Goal: Information Seeking & Learning: Learn about a topic

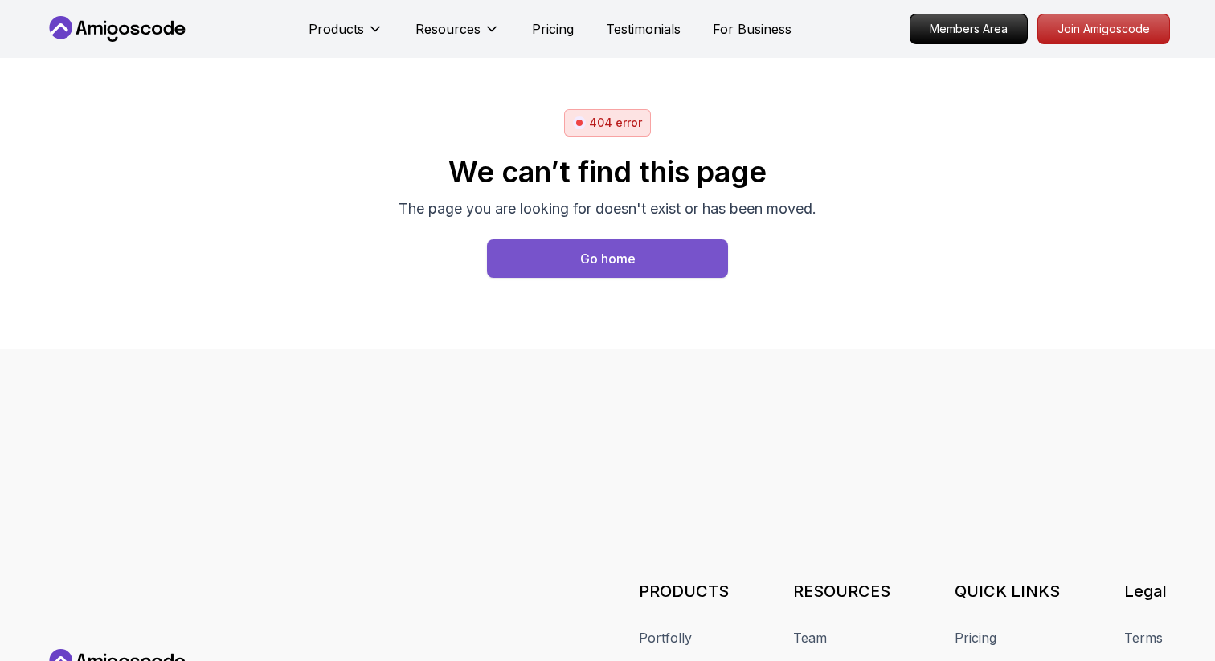
click at [670, 260] on button "Go home" at bounding box center [607, 258] width 241 height 39
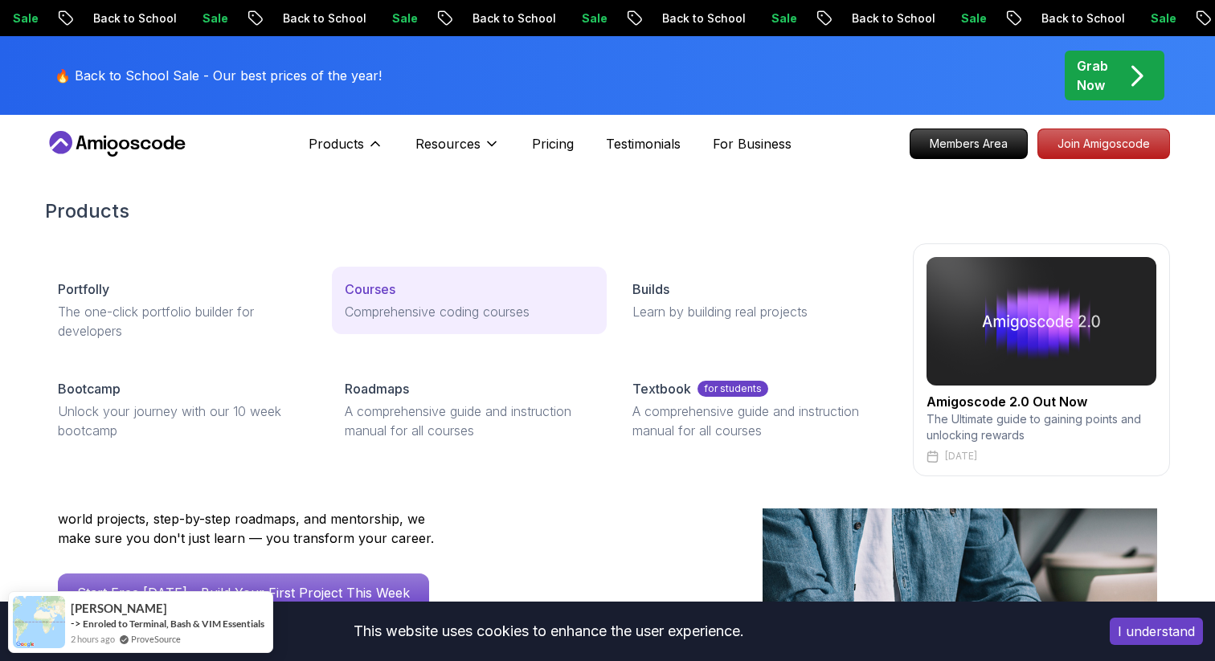
click at [378, 292] on p "Courses" at bounding box center [370, 289] width 51 height 19
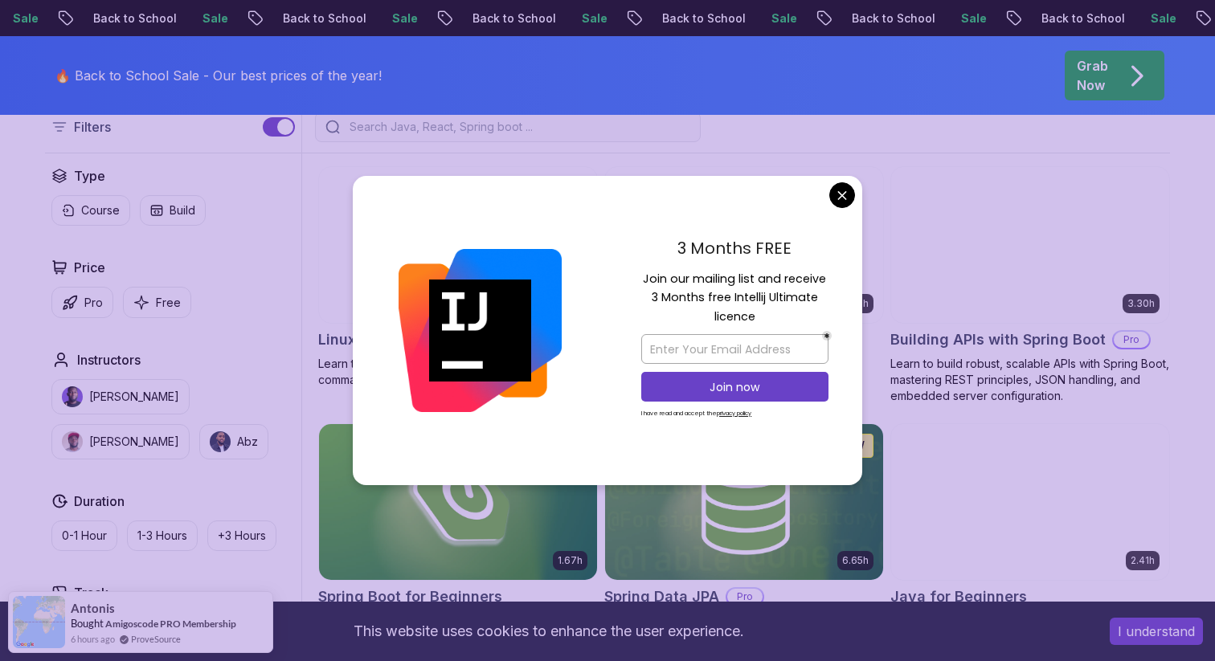
scroll to position [449, 0]
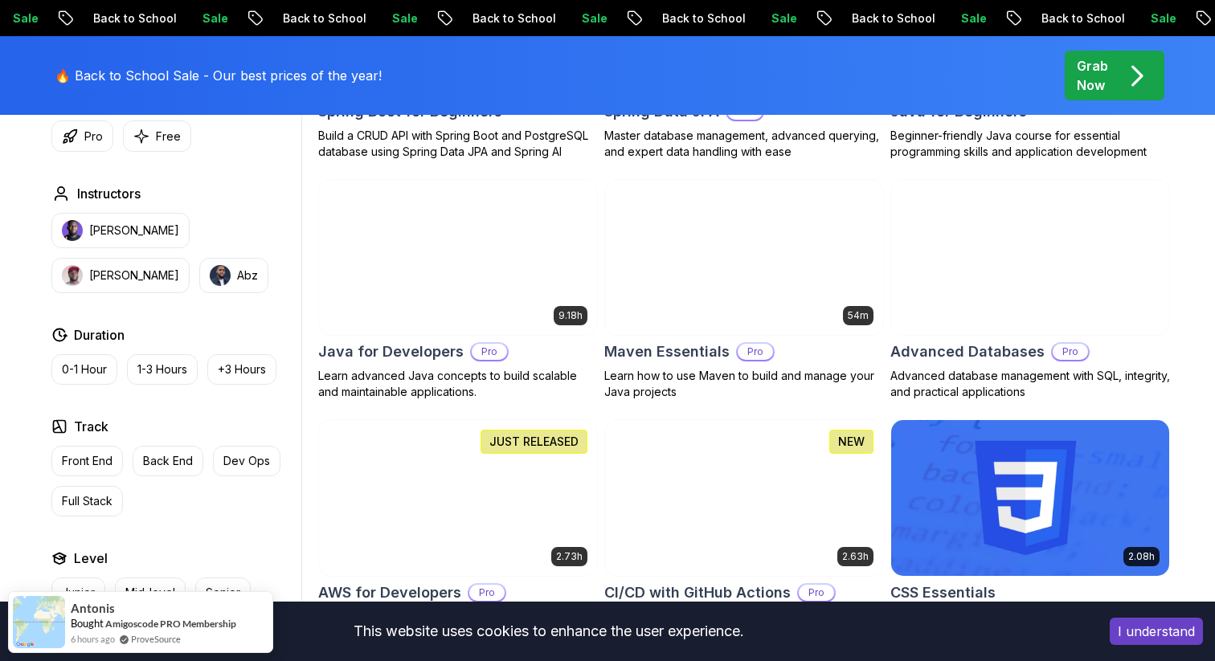
scroll to position [970, 0]
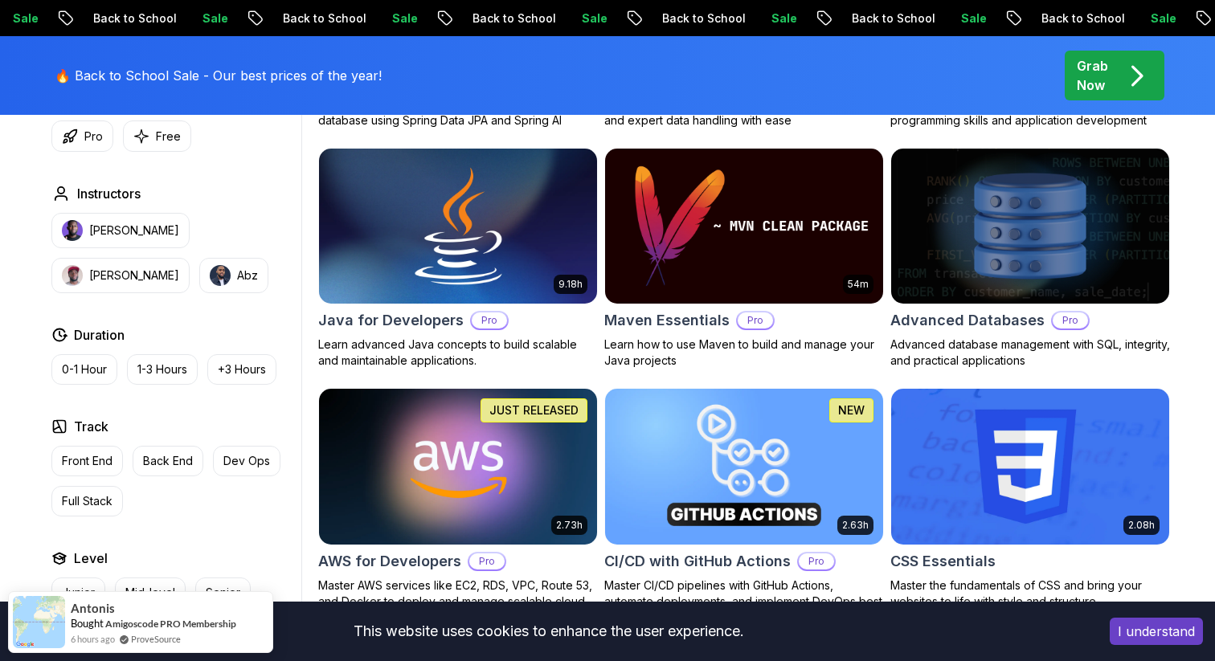
click at [480, 203] on img at bounding box center [458, 226] width 292 height 163
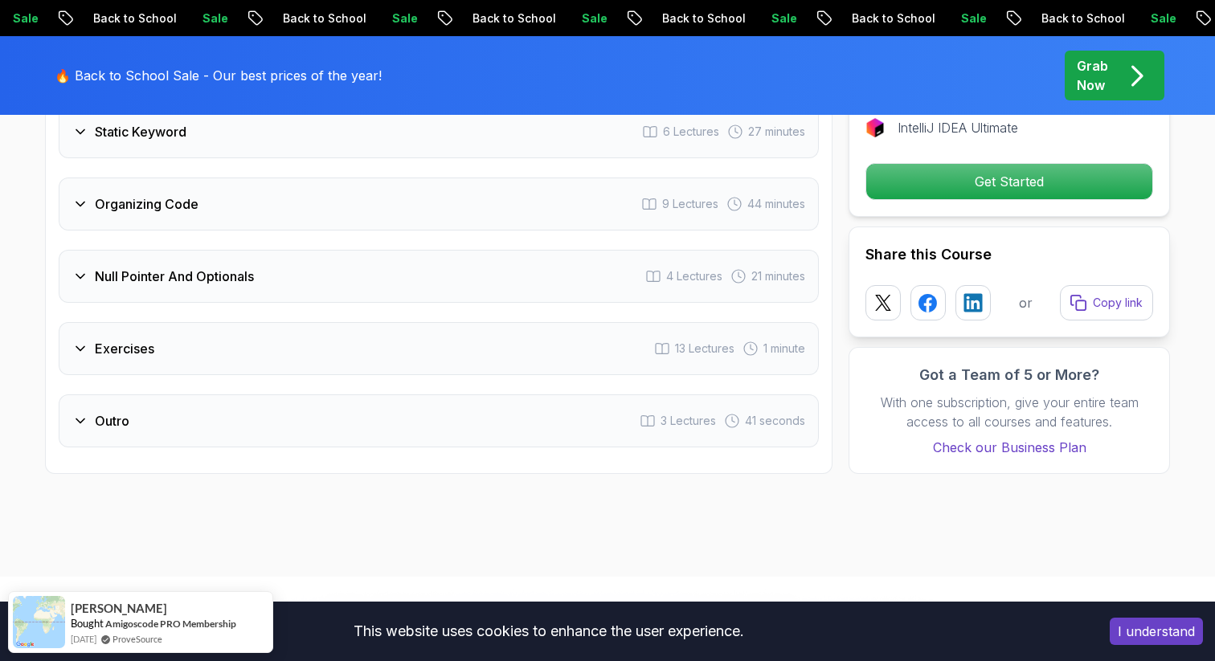
scroll to position [3316, 0]
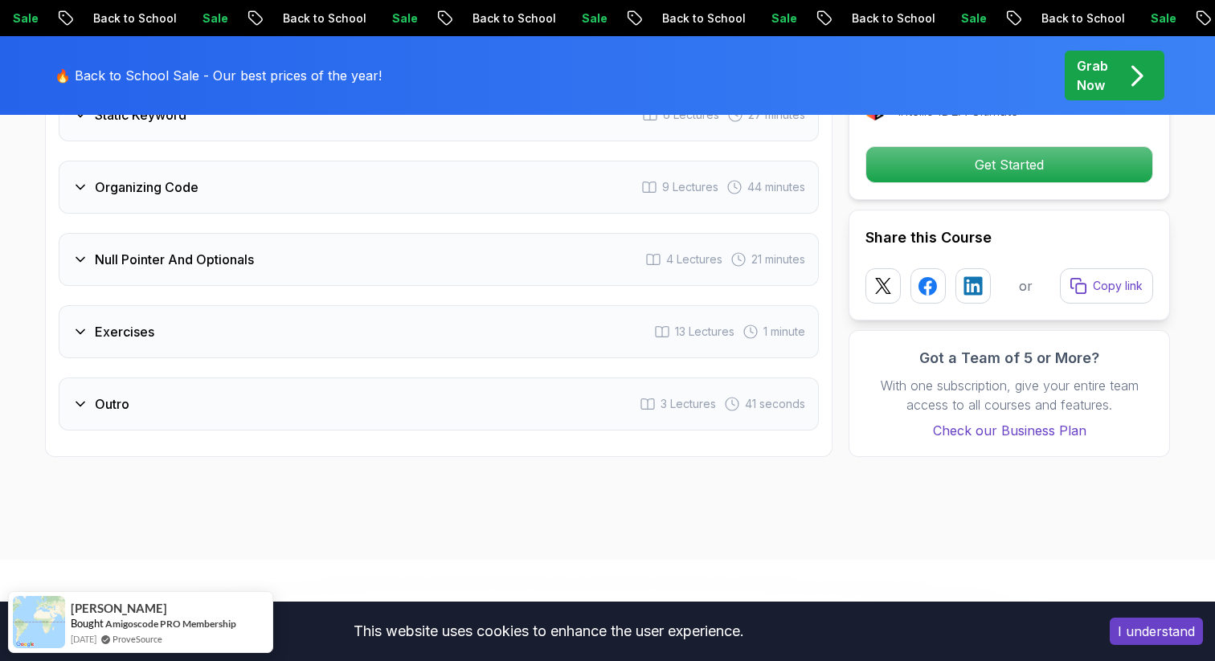
click at [329, 239] on div "Null Pointer And Optionals 4 Lectures 21 minutes" at bounding box center [439, 259] width 760 height 53
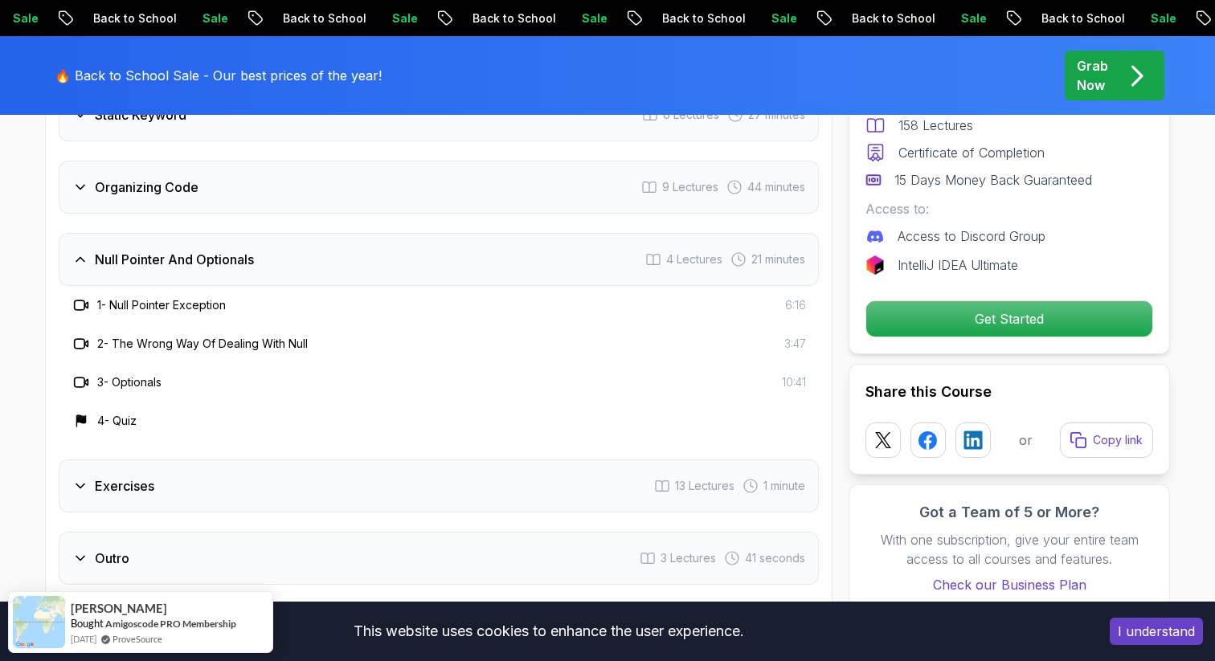
click at [329, 239] on div "Null Pointer And Optionals 4 Lectures 21 minutes" at bounding box center [439, 259] width 760 height 53
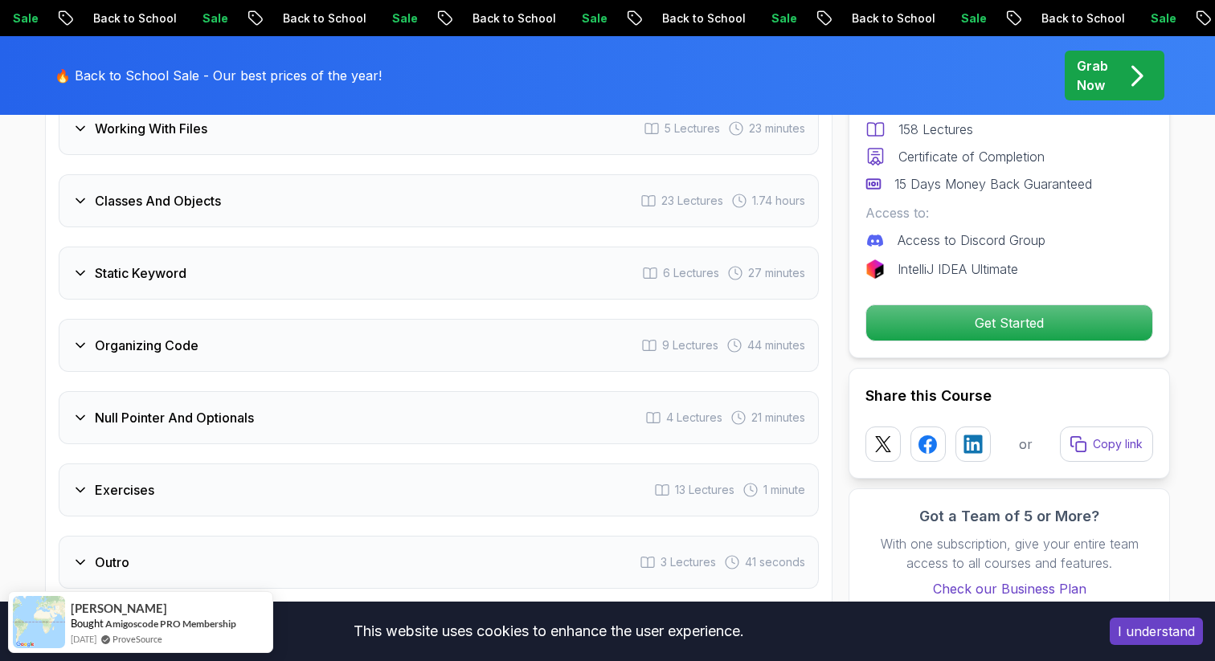
scroll to position [3030, 0]
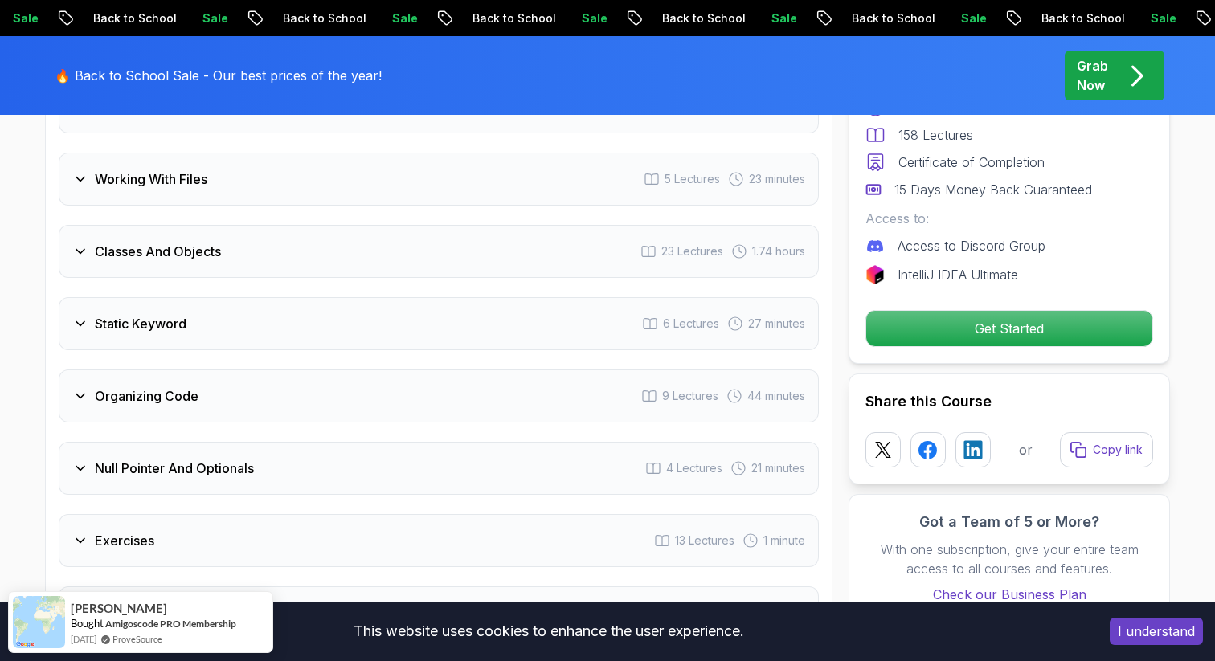
click at [310, 297] on div "Static Keyword 6 Lectures 27 minutes" at bounding box center [439, 323] width 760 height 53
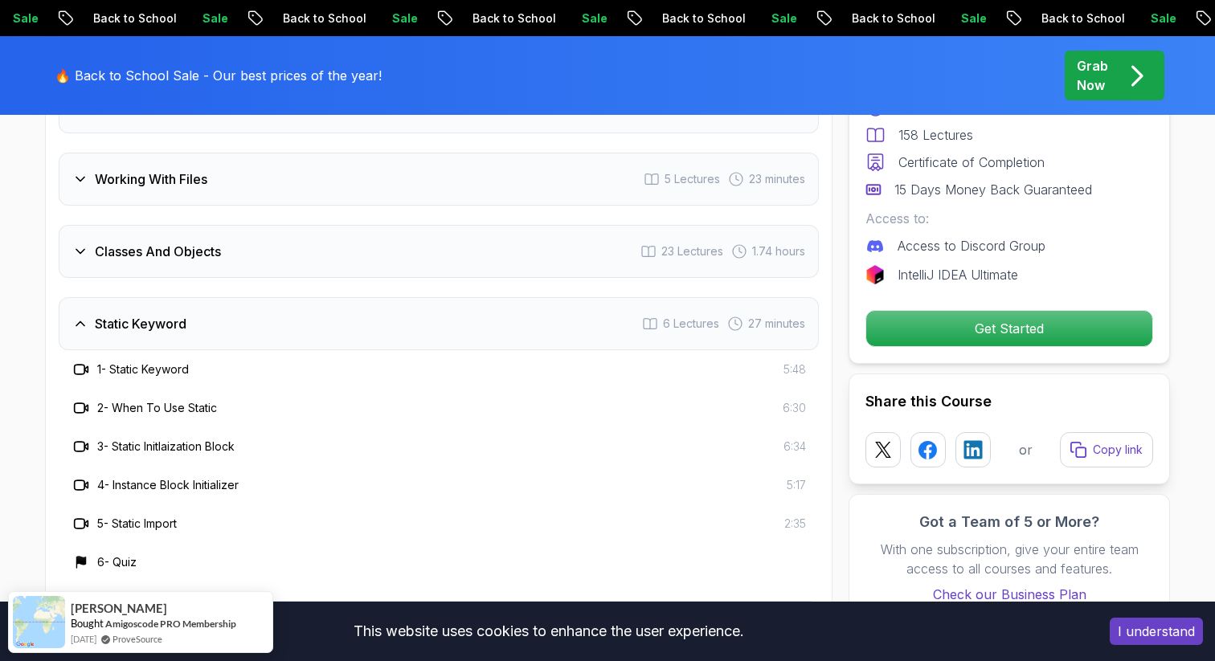
click at [310, 297] on div "Static Keyword 6 Lectures 27 minutes" at bounding box center [439, 323] width 760 height 53
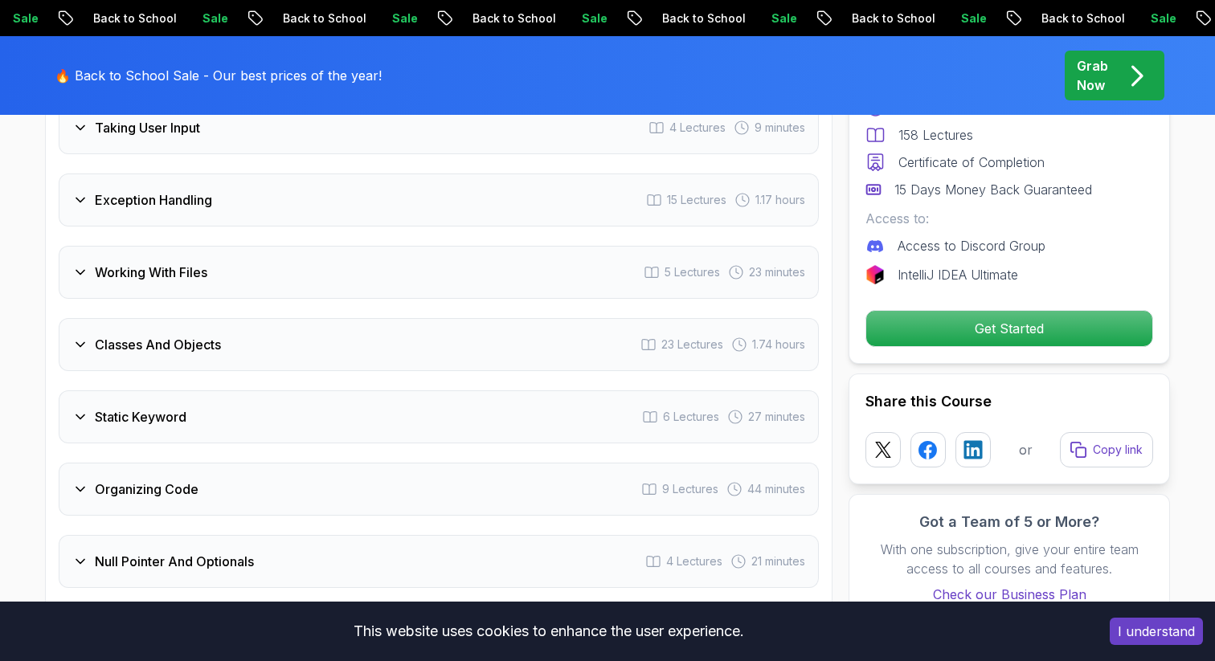
scroll to position [2942, 0]
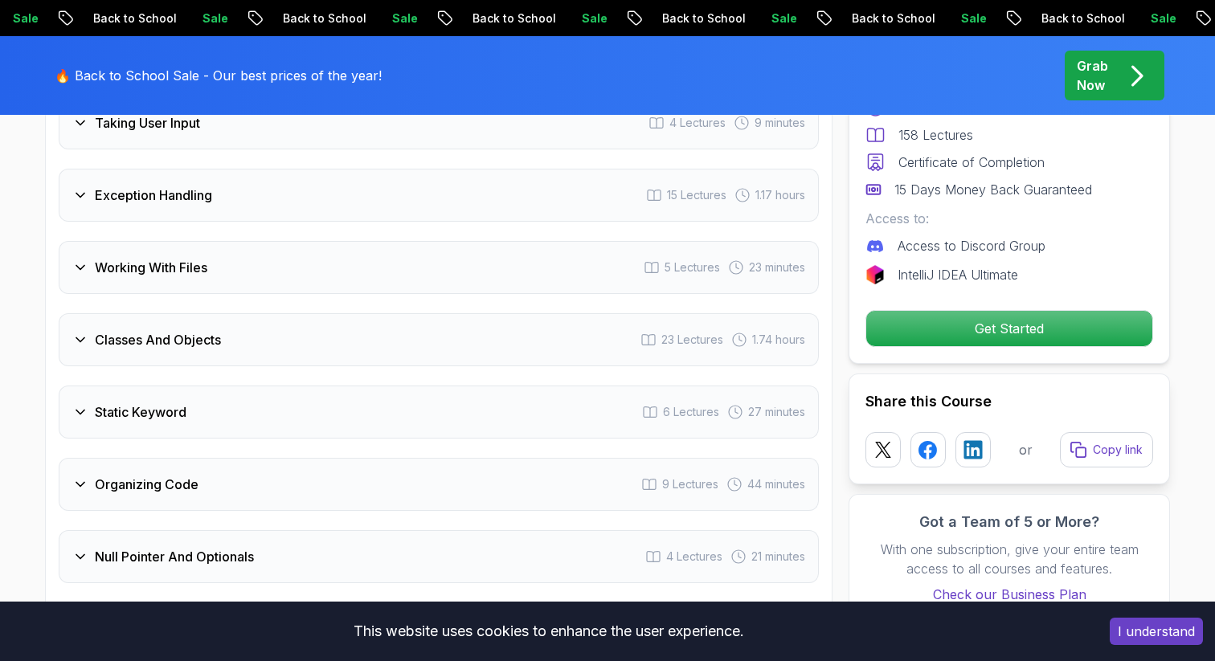
click at [295, 390] on div "Static Keyword 6 Lectures 27 minutes" at bounding box center [439, 412] width 760 height 53
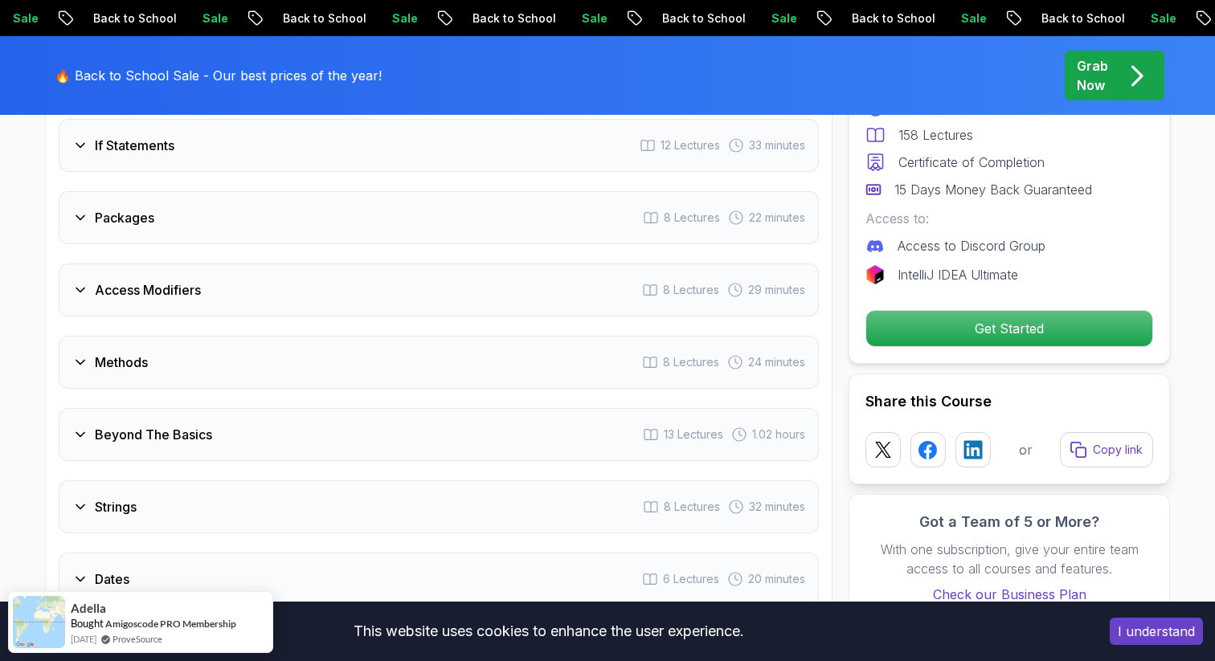
scroll to position [2294, 0]
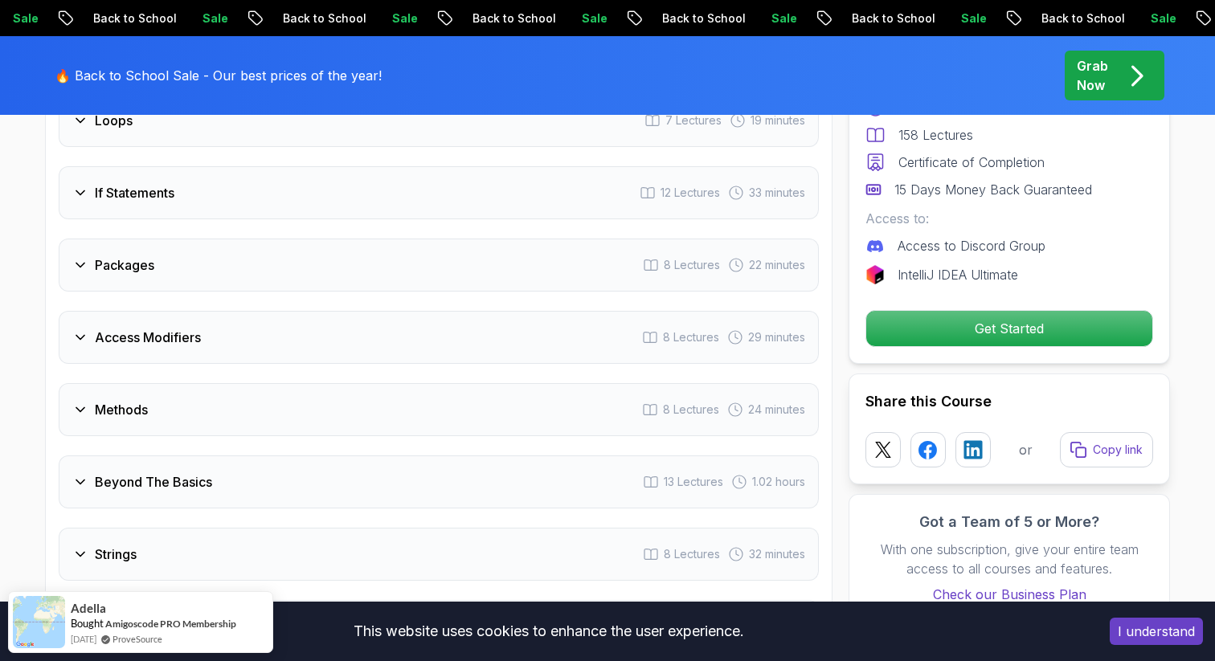
click at [337, 324] on div "Access Modifiers 8 Lectures 29 minutes" at bounding box center [439, 337] width 760 height 53
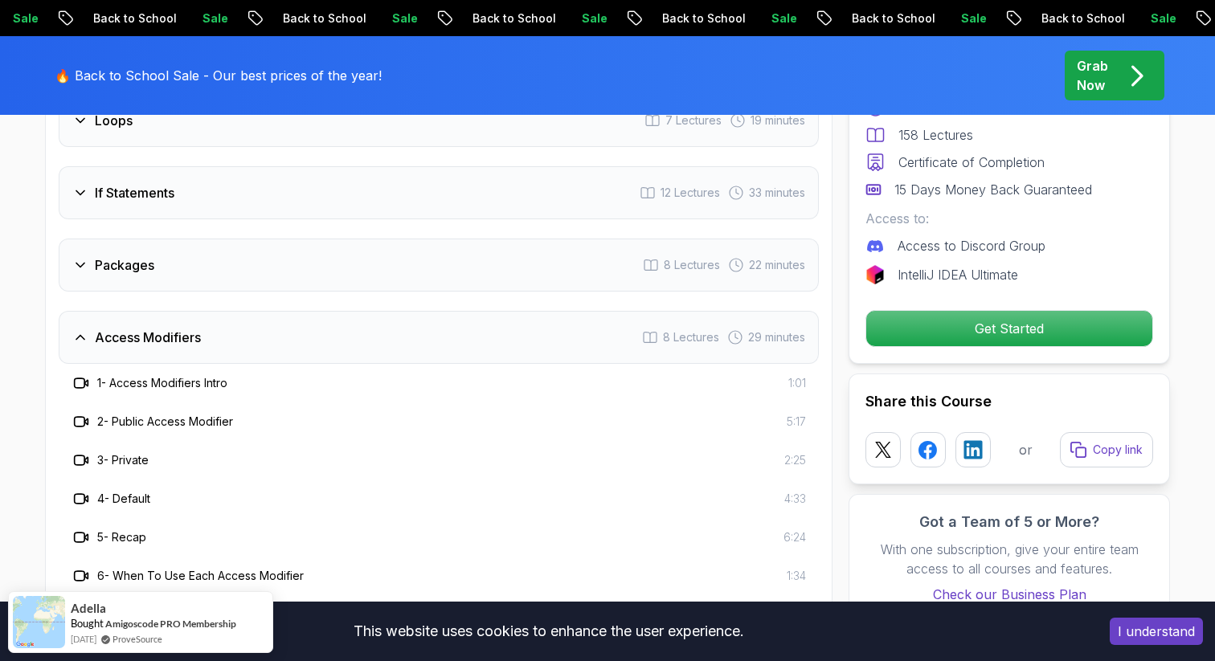
click at [337, 324] on div "Access Modifiers 8 Lectures 29 minutes" at bounding box center [439, 337] width 760 height 53
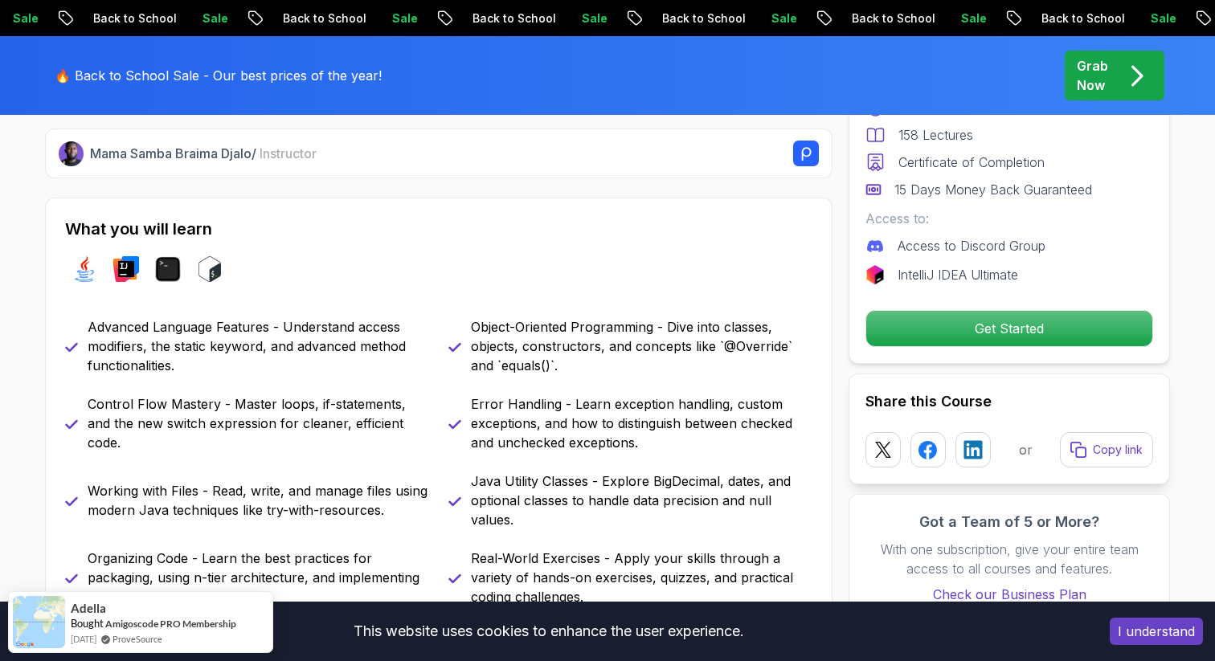
scroll to position [0, 0]
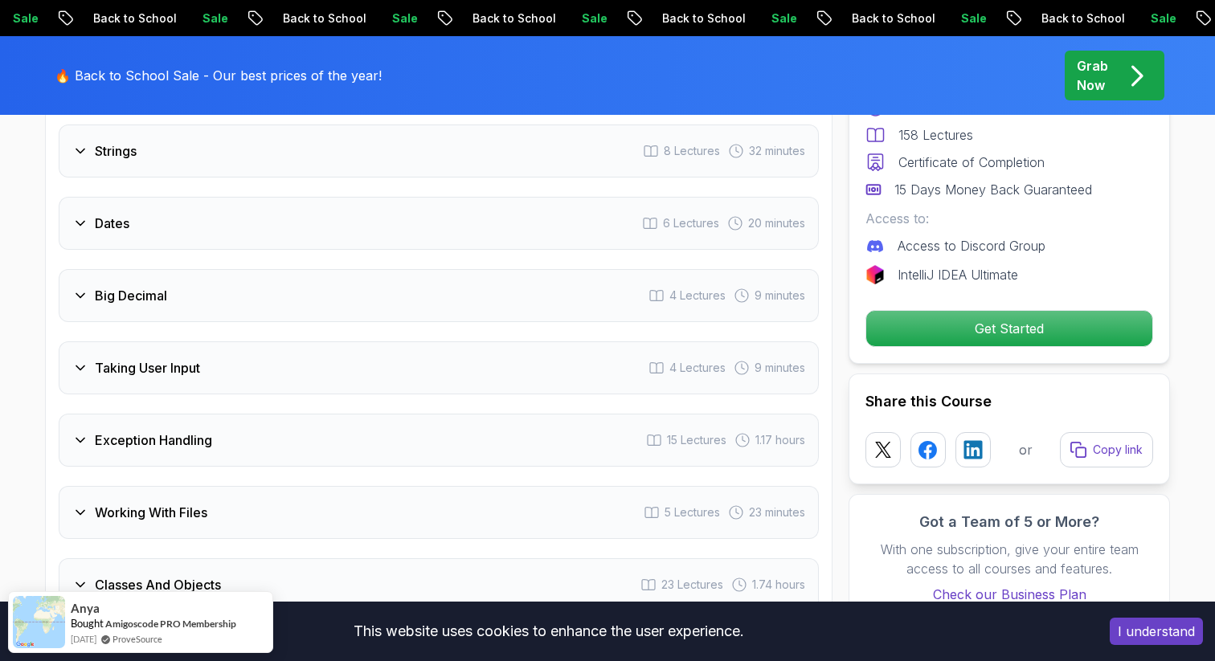
click at [270, 414] on div "Exception Handling 15 Lectures 1.17 hours" at bounding box center [439, 440] width 760 height 53
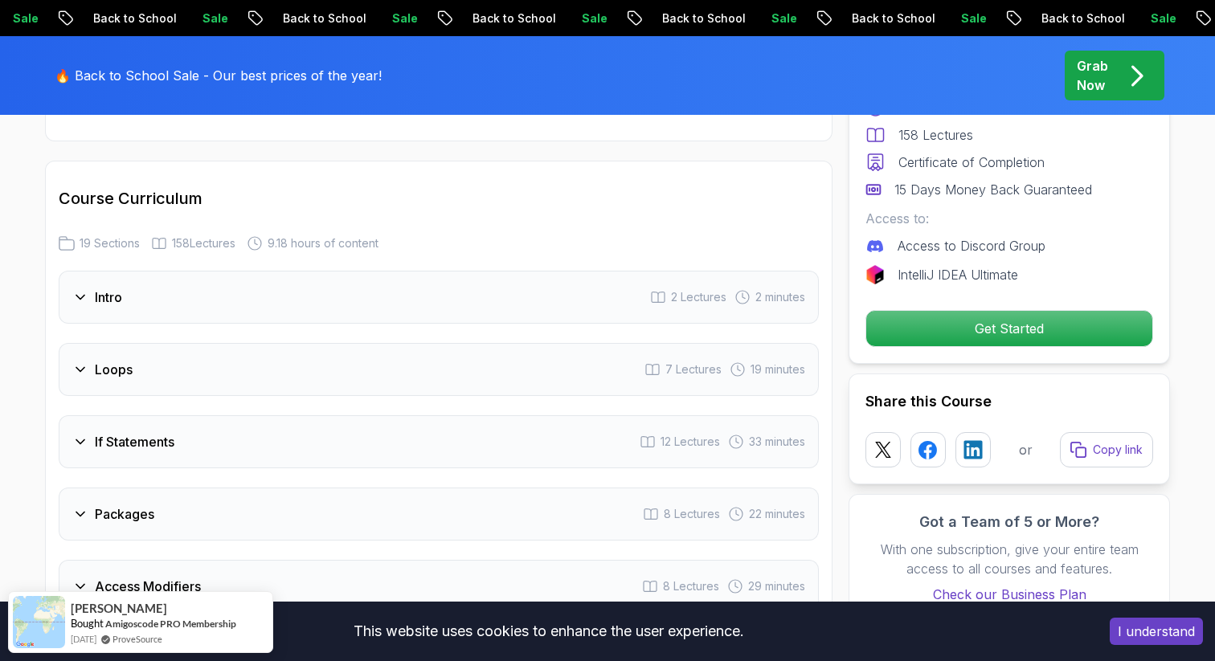
scroll to position [2033, 0]
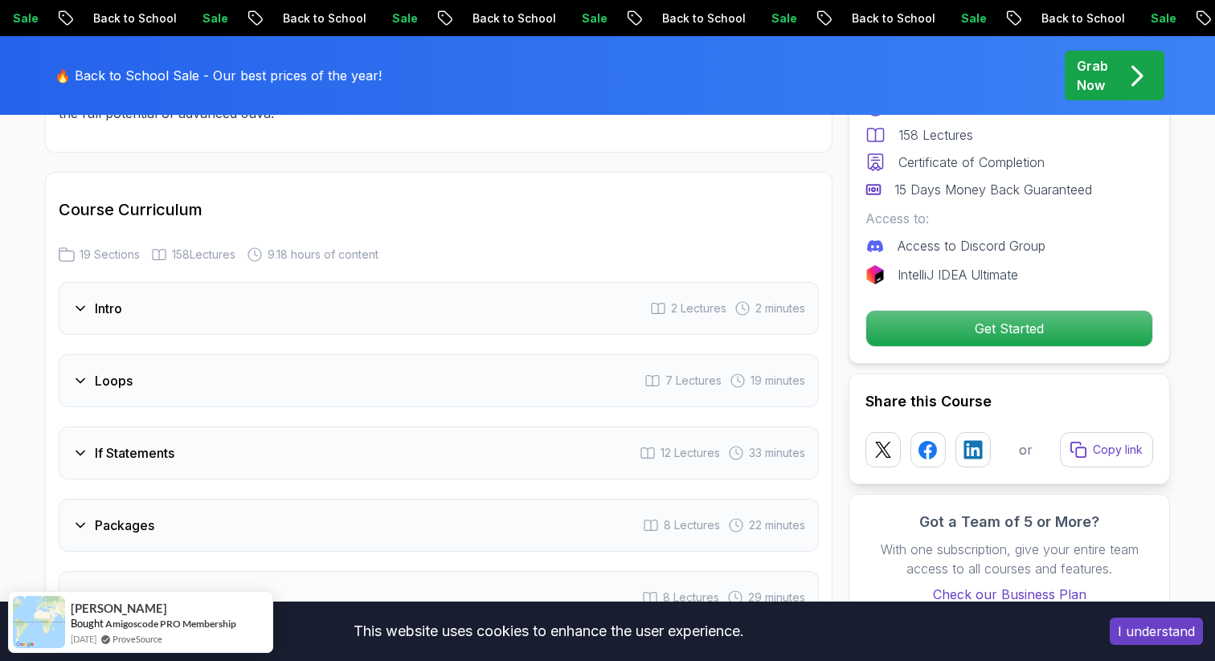
click at [329, 362] on div "Loops 7 Lectures 19 minutes" at bounding box center [439, 380] width 760 height 53
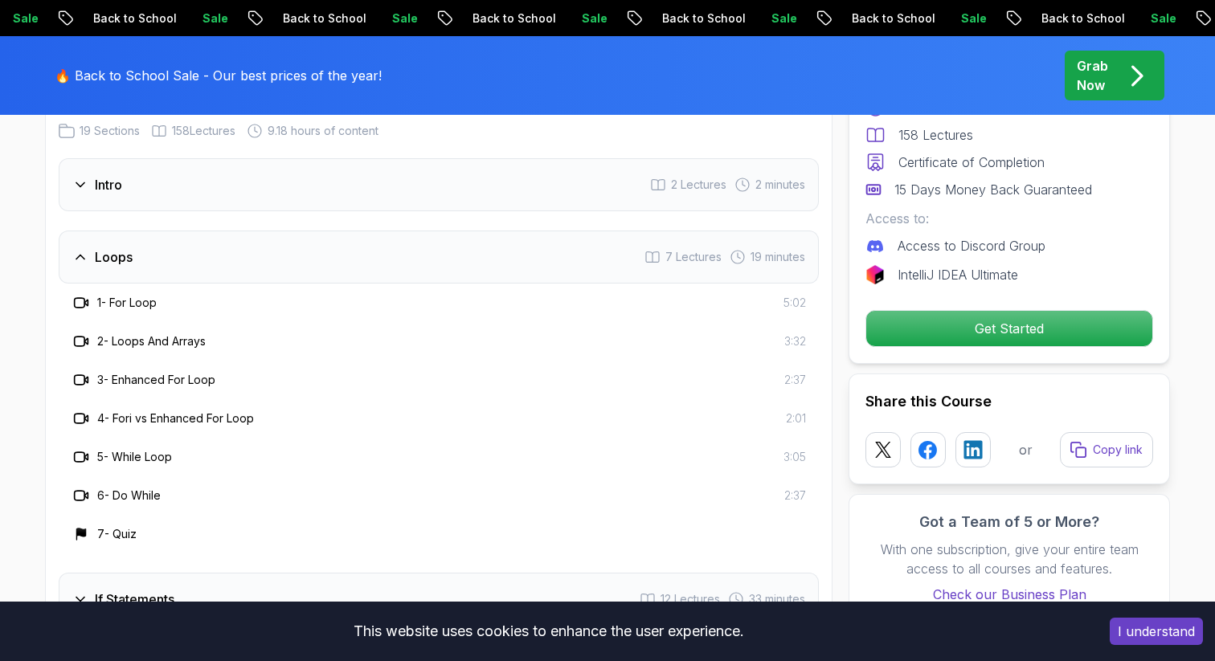
scroll to position [2105, 0]
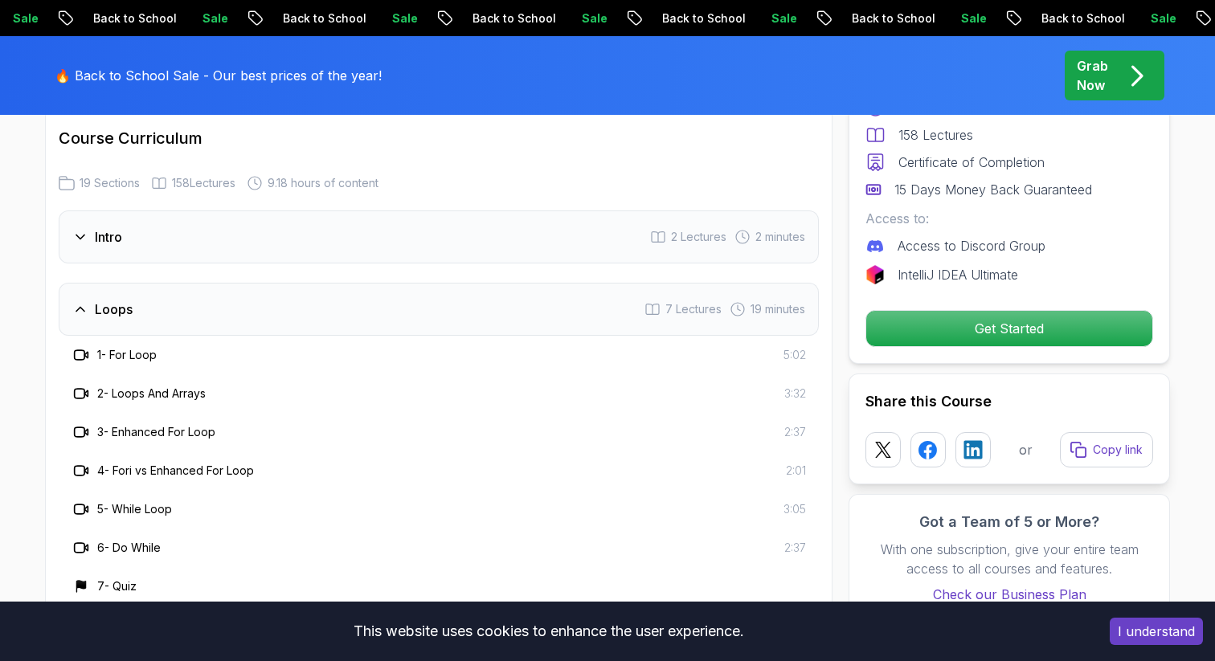
click at [319, 210] on div "Intro 2 Lectures 2 minutes" at bounding box center [439, 236] width 760 height 53
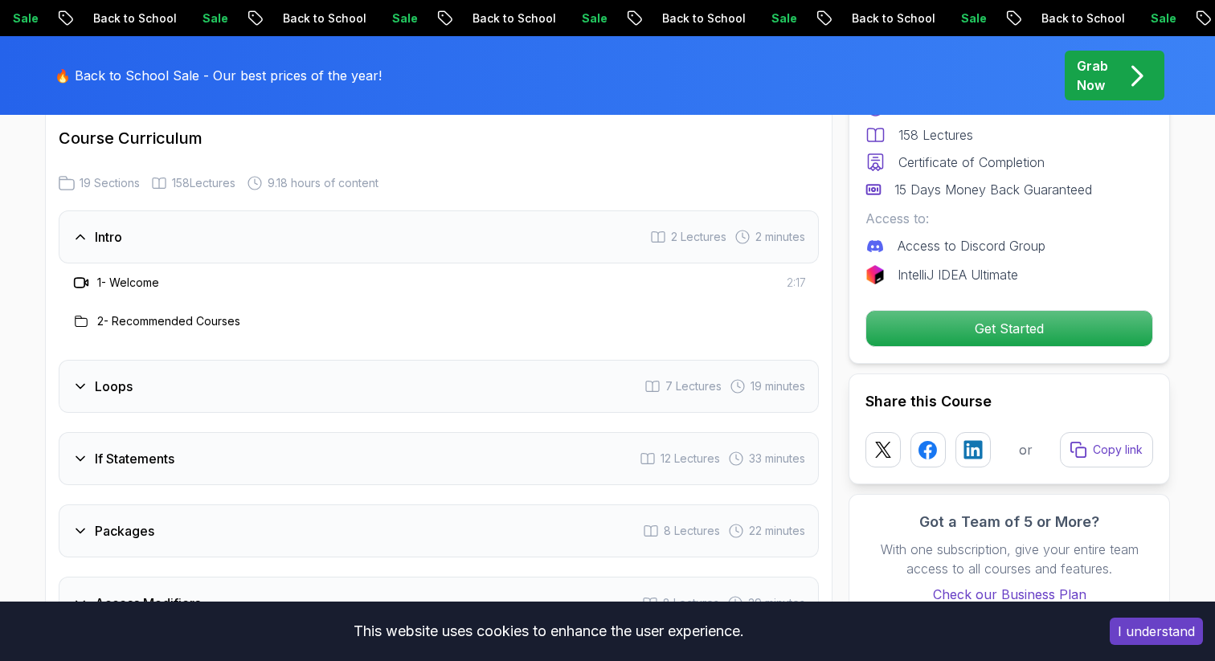
click at [319, 210] on div "Intro 2 Lectures 2 minutes" at bounding box center [439, 236] width 760 height 53
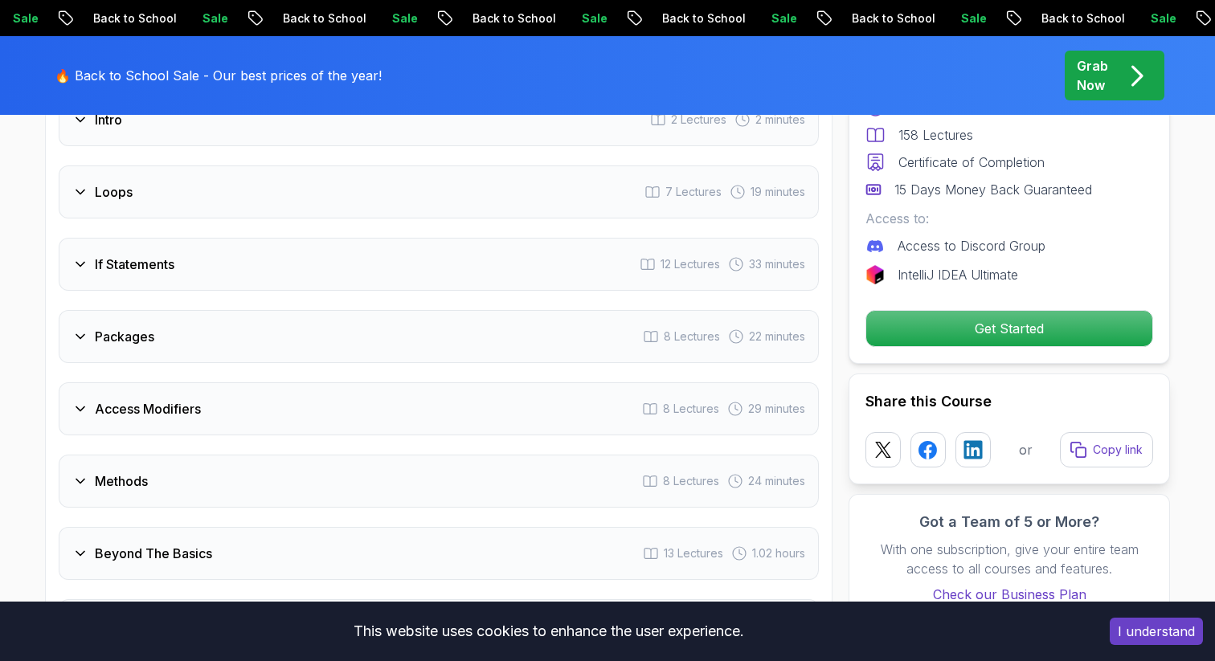
scroll to position [2232, 0]
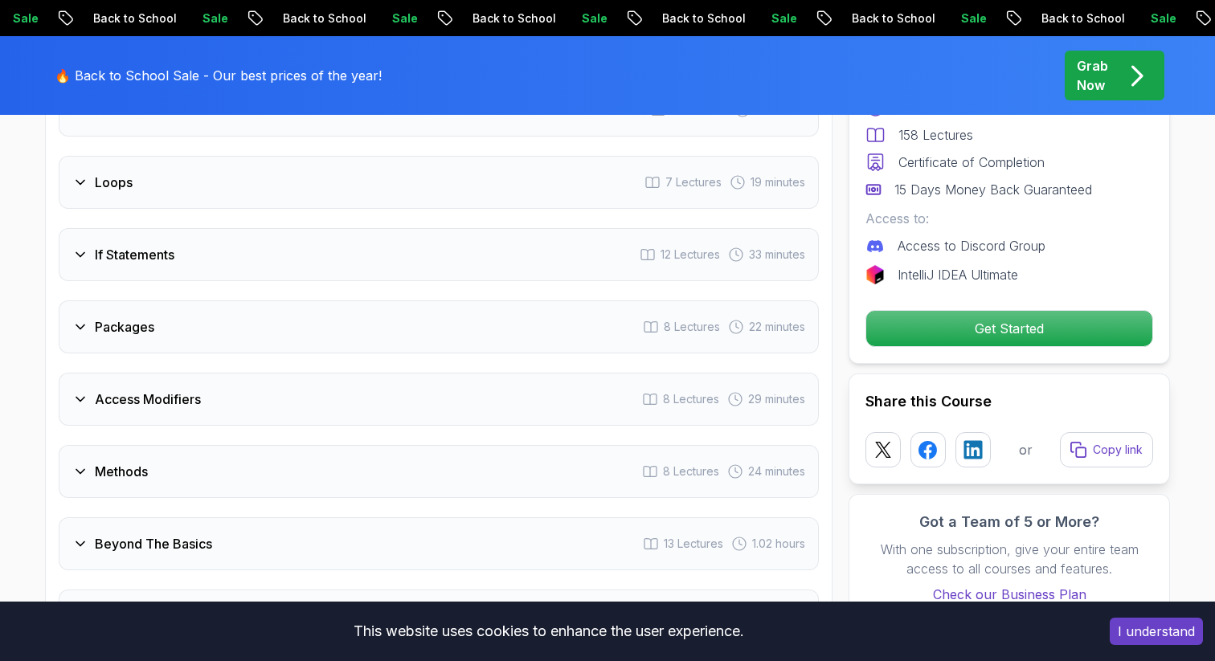
click at [315, 300] on div "Packages 8 Lectures 22 minutes" at bounding box center [439, 326] width 760 height 53
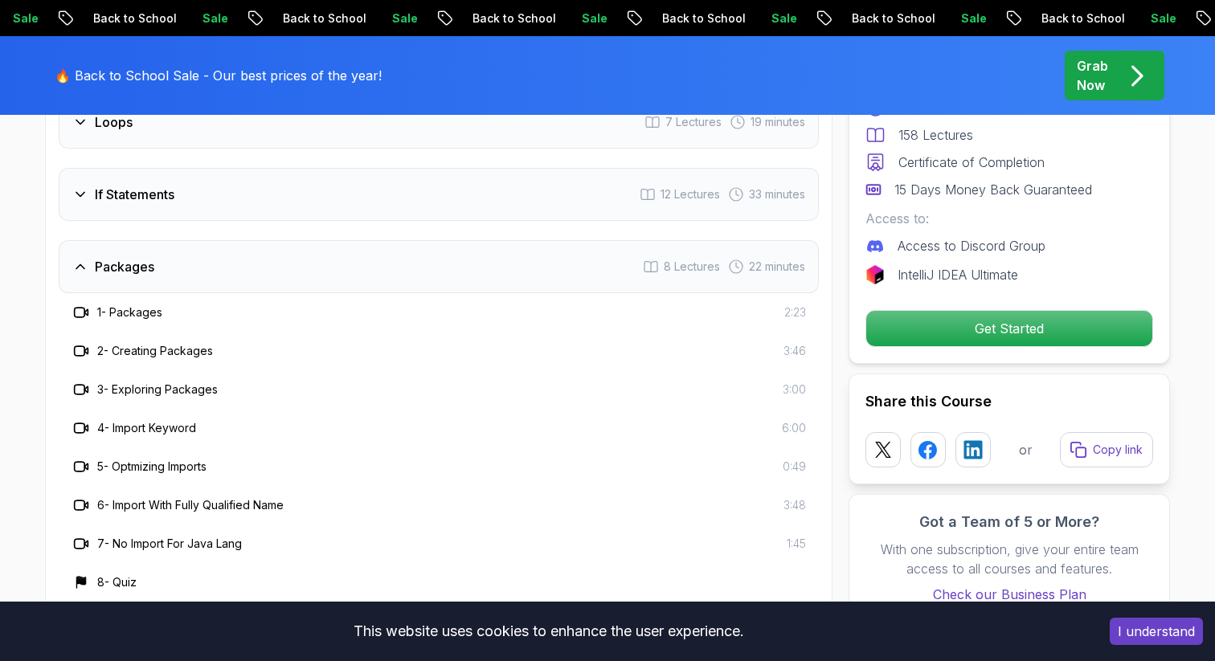
scroll to position [2294, 0]
click at [317, 243] on div "Packages 8 Lectures 22 minutes" at bounding box center [439, 264] width 760 height 53
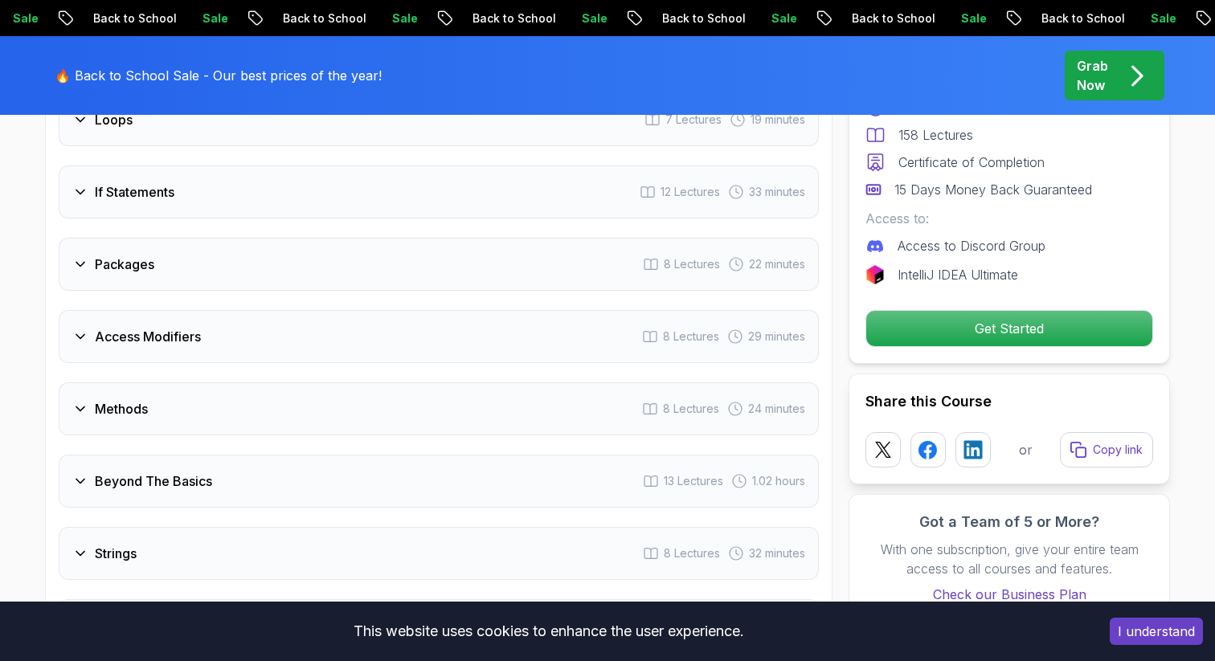
click at [316, 243] on div "Packages 8 Lectures 22 minutes" at bounding box center [439, 264] width 760 height 53
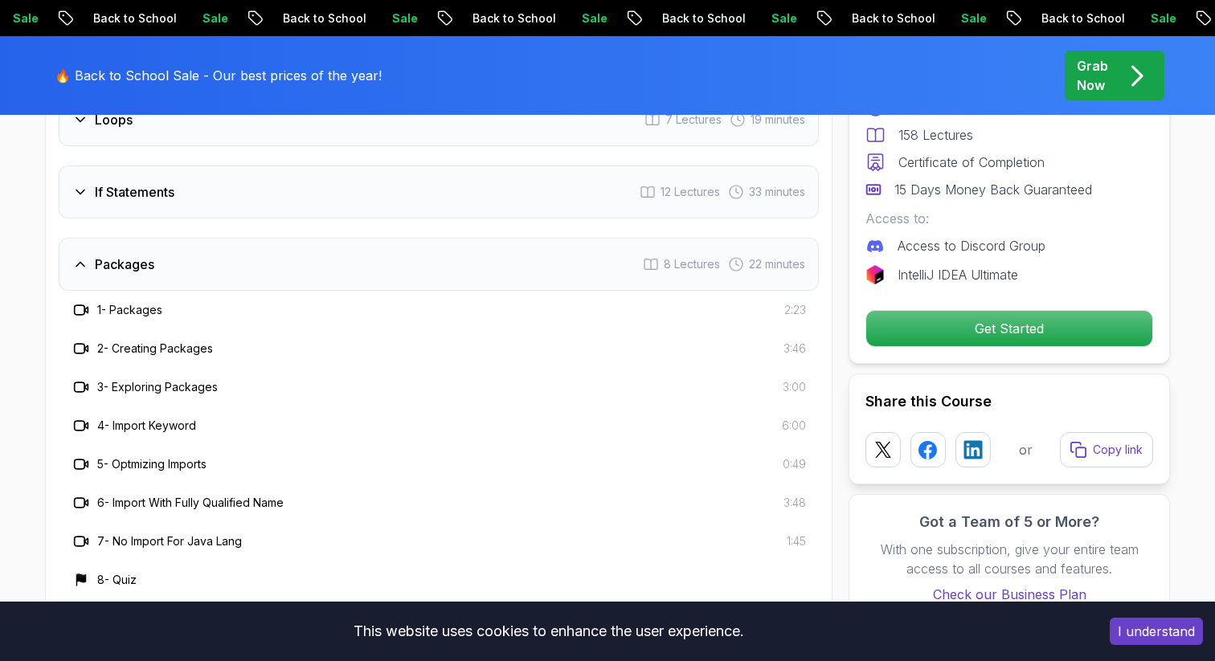
click at [209, 533] on h3 "7 - No Import For Java Lang" at bounding box center [169, 541] width 145 height 16
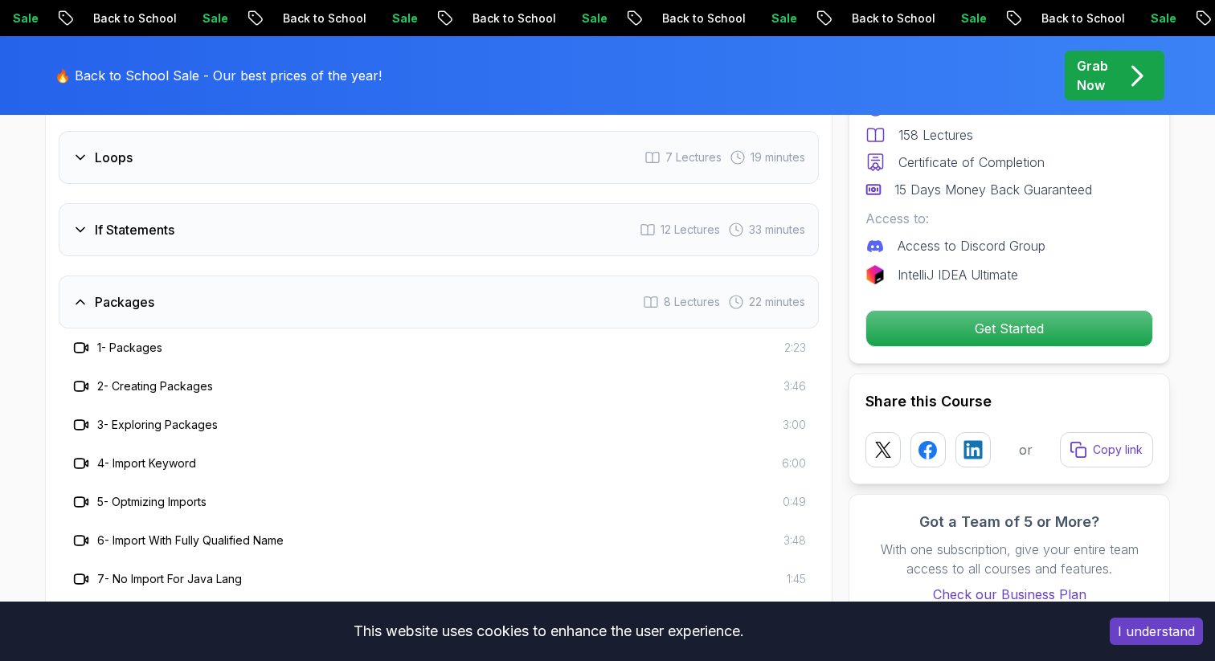
click at [259, 276] on div "Packages 8 Lectures 22 minutes" at bounding box center [439, 302] width 760 height 53
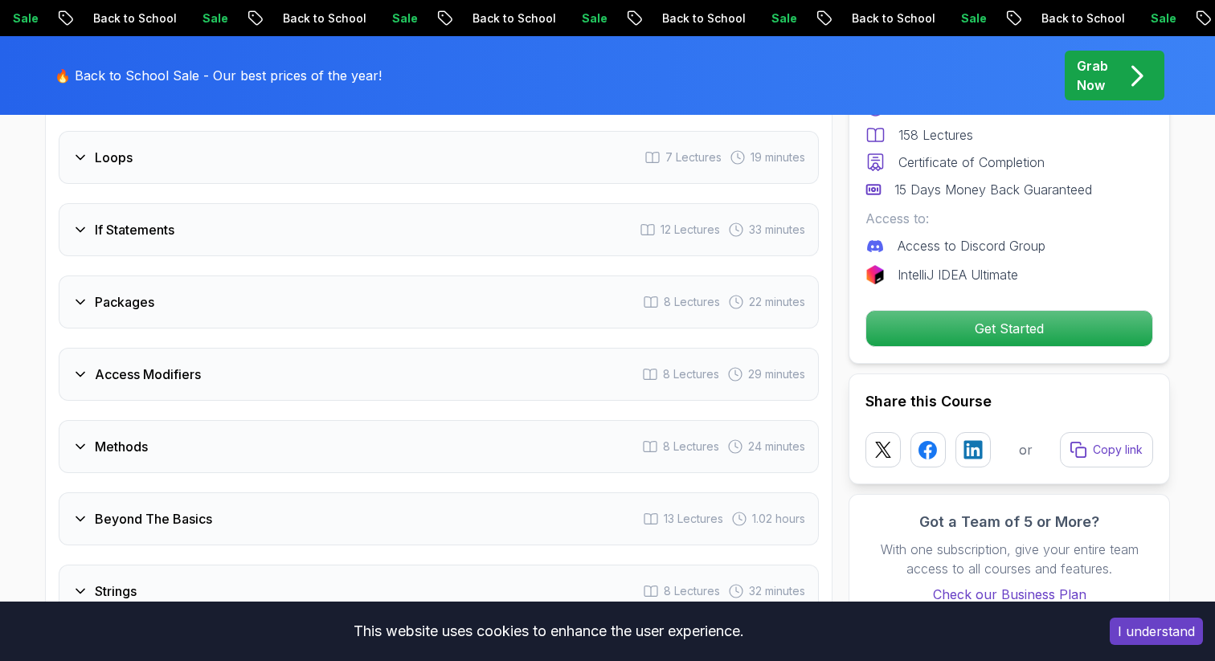
click at [259, 209] on div "If Statements 12 Lectures 33 minutes" at bounding box center [439, 229] width 760 height 53
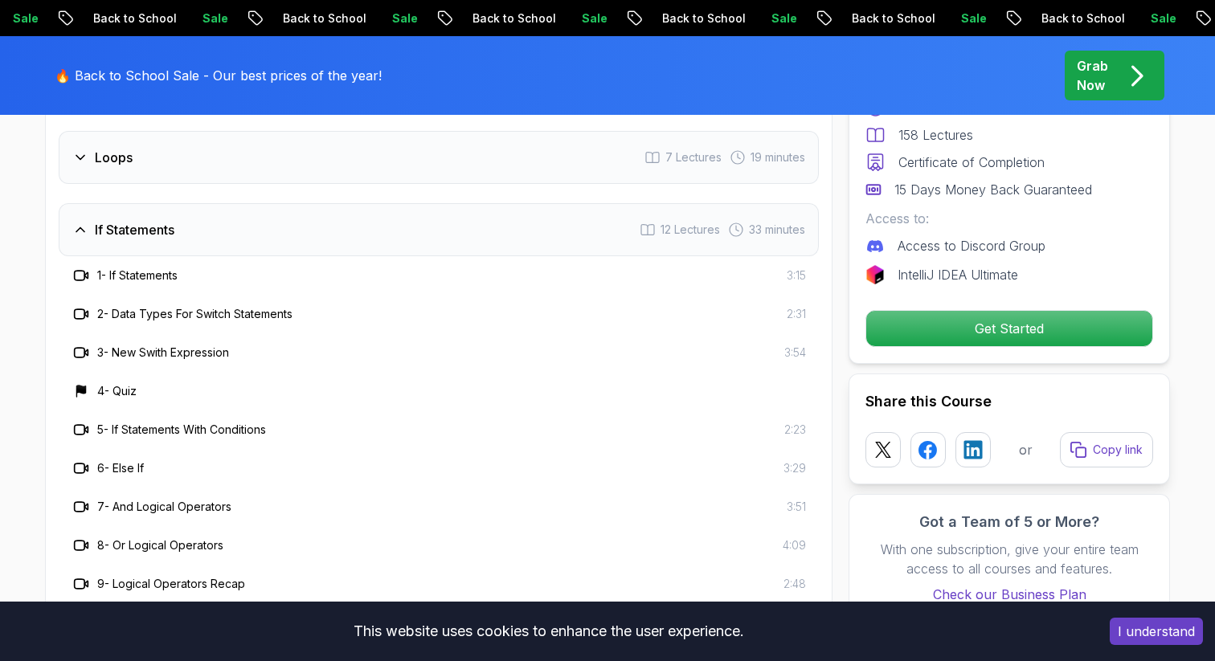
click at [259, 209] on div "If Statements 12 Lectures 33 minutes" at bounding box center [439, 229] width 760 height 53
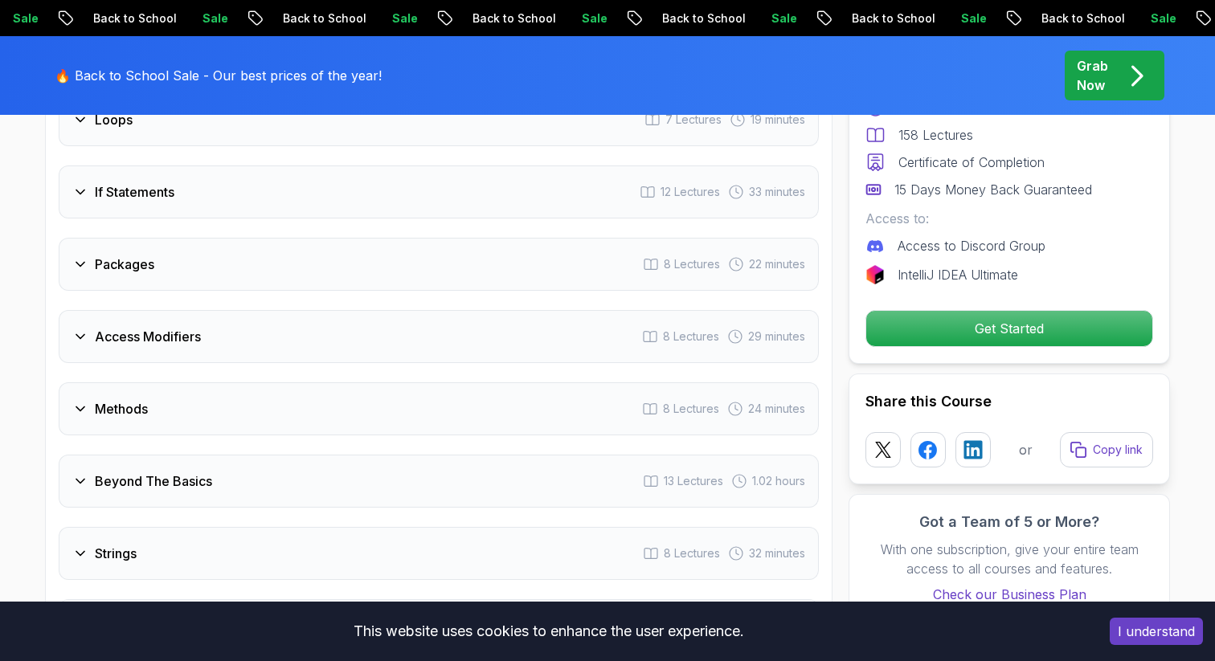
click at [273, 323] on div "Access Modifiers 8 Lectures 29 minutes" at bounding box center [439, 336] width 760 height 53
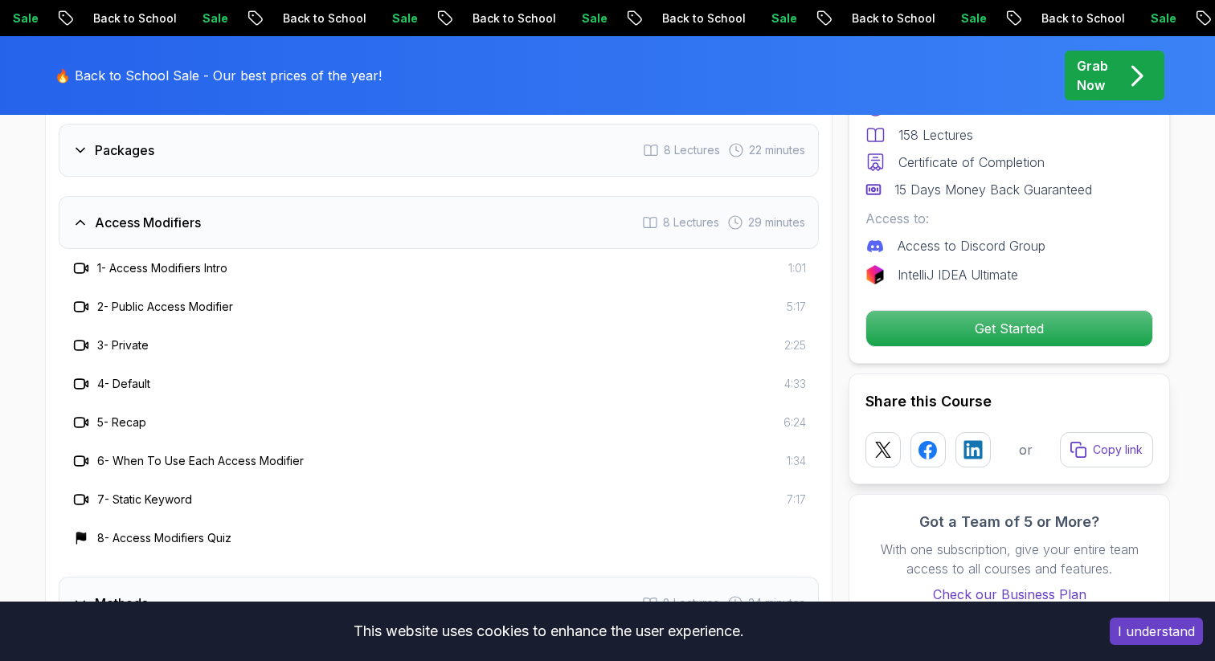
scroll to position [2401, 0]
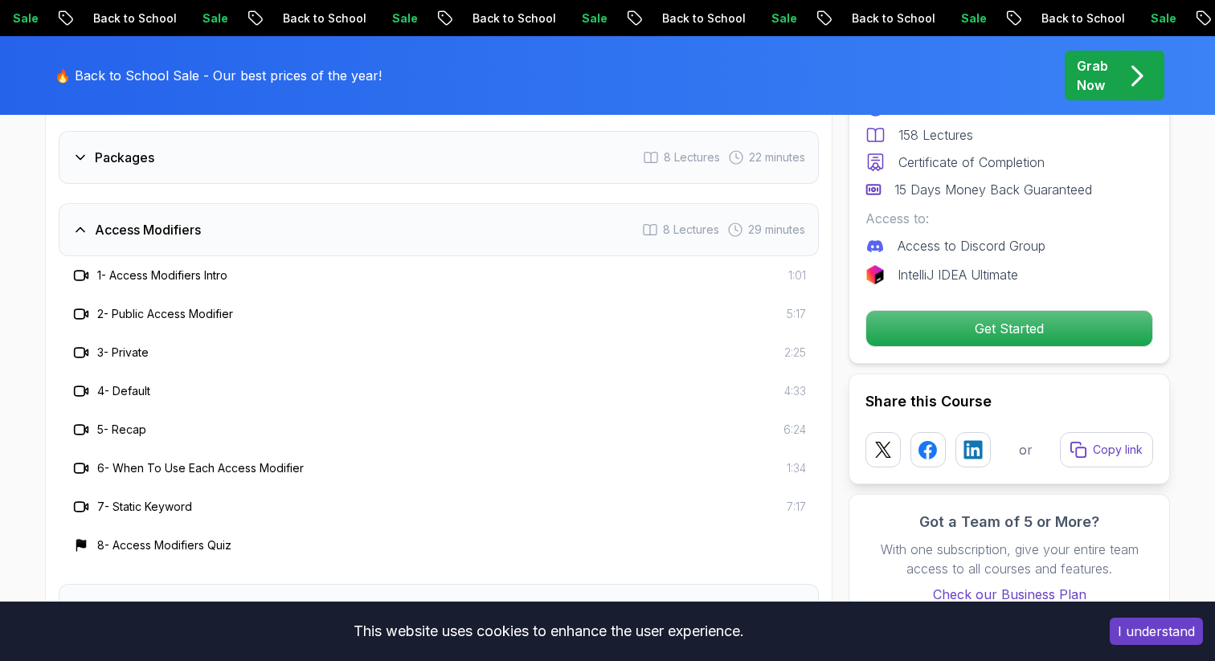
click at [272, 207] on div "Access Modifiers 8 Lectures 29 minutes" at bounding box center [439, 229] width 760 height 53
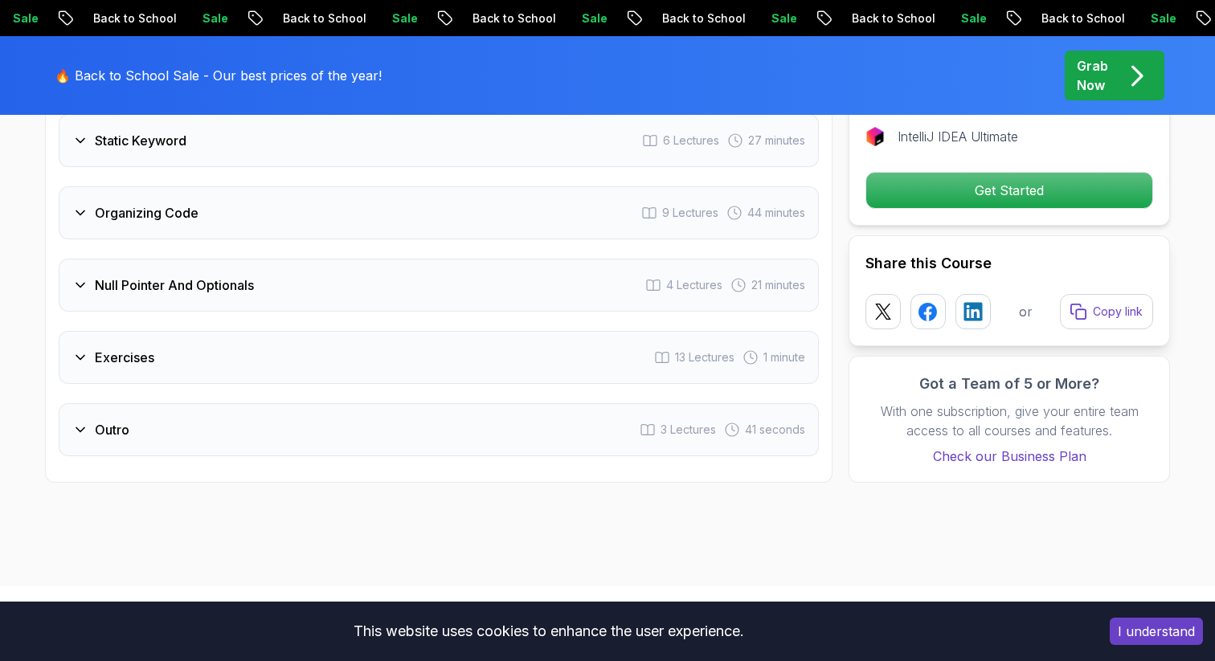
scroll to position [3205, 0]
